Goal: Information Seeking & Learning: Learn about a topic

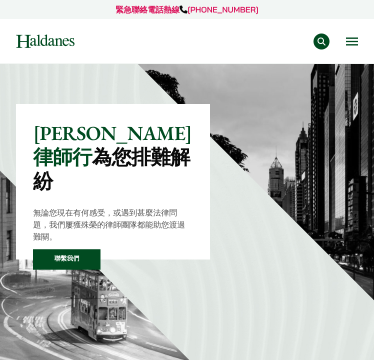
click at [353, 42] on button "Open menu" at bounding box center [352, 42] width 12 height 8
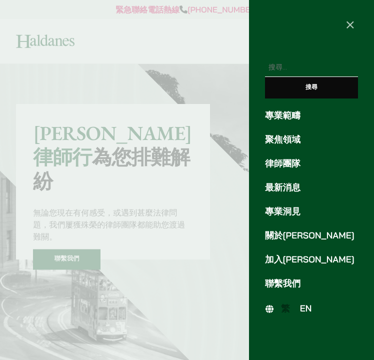
click at [292, 259] on link "加入[PERSON_NAME]" at bounding box center [311, 260] width 93 height 14
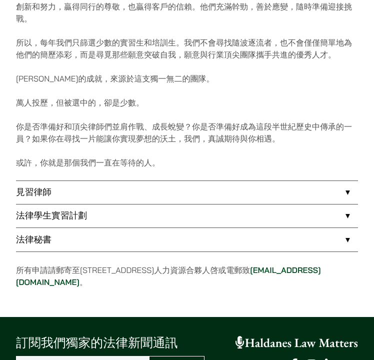
scroll to position [559, 0]
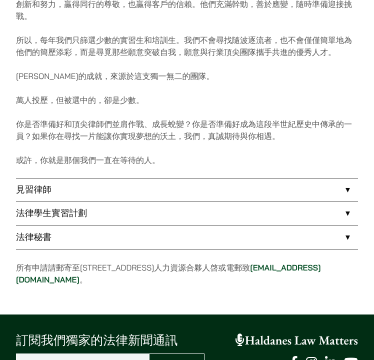
click at [264, 203] on link "法律學生實習計劃" at bounding box center [187, 213] width 342 height 23
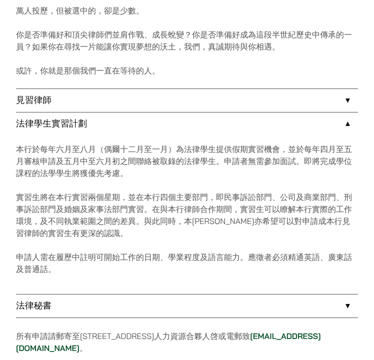
scroll to position [649, 0]
